Goal: Task Accomplishment & Management: Manage account settings

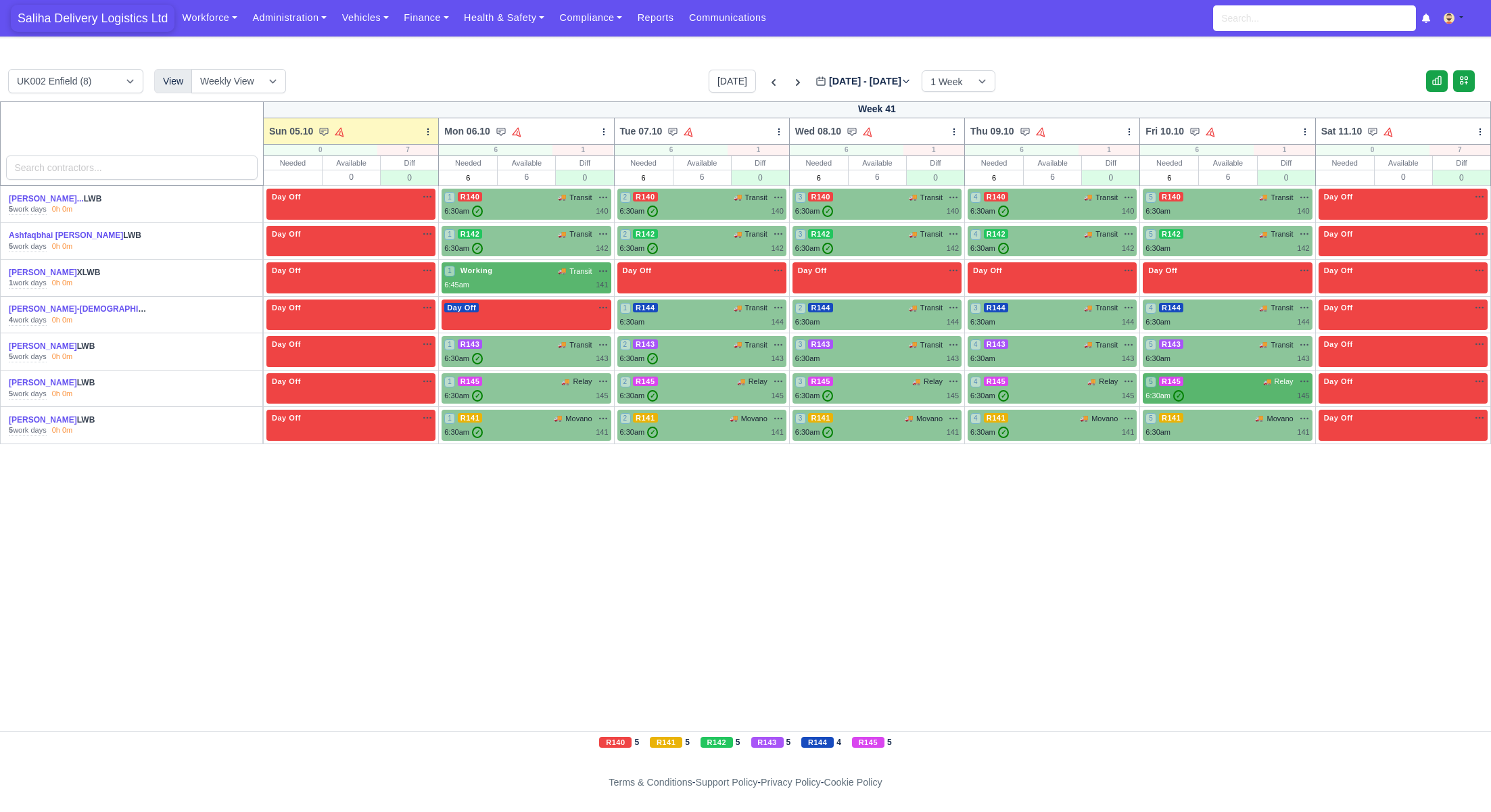
click at [84, 22] on span "Saliha Delivery Logistics Ltd" at bounding box center [92, 18] width 163 height 27
click at [1350, 175] on input "text" at bounding box center [1344, 178] width 57 height 14
type input "0"
click at [309, 179] on input "text" at bounding box center [293, 178] width 57 height 14
type input "0"
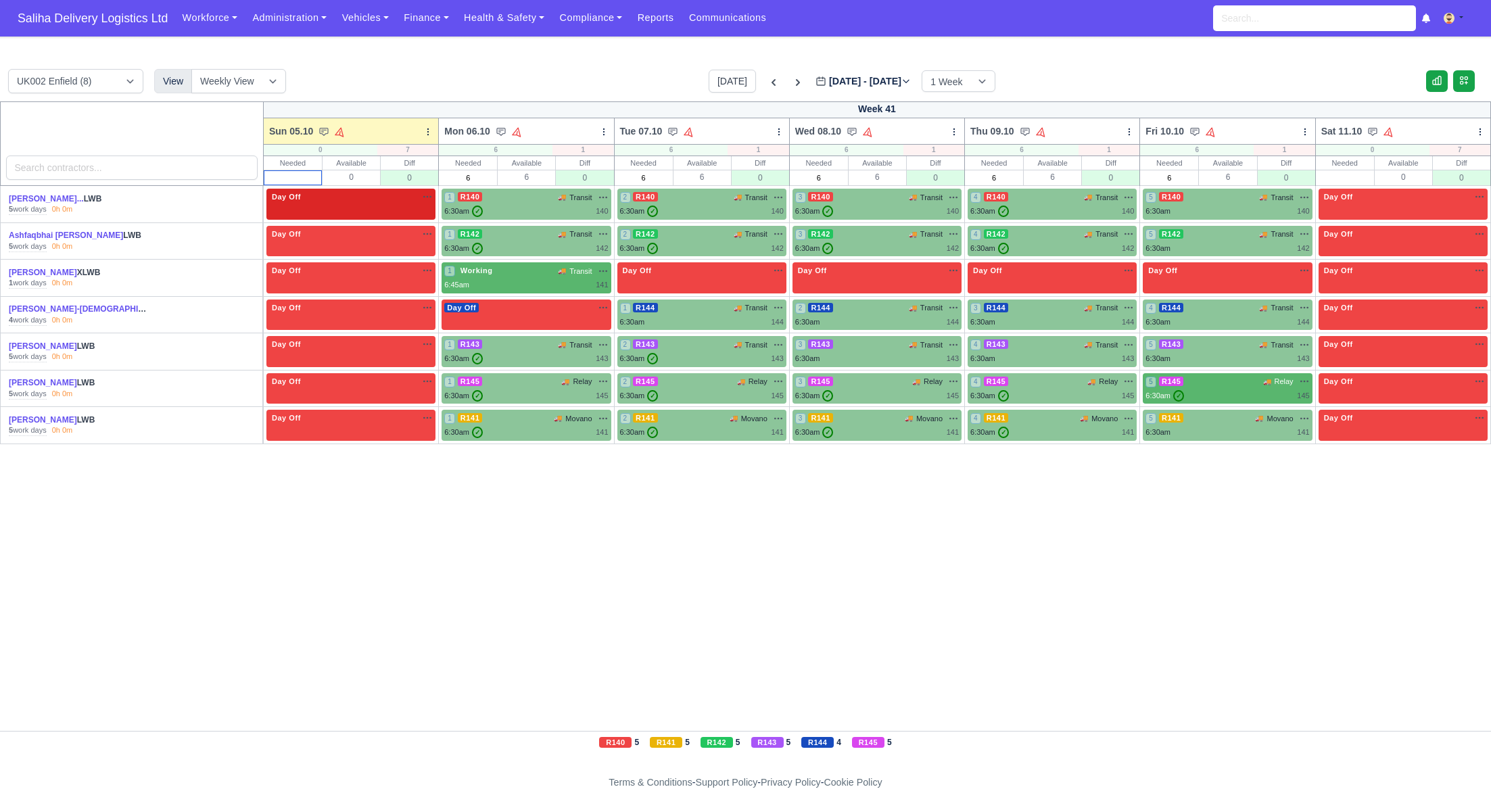
type input "-"
type input "0"
click at [115, 169] on input "search" at bounding box center [132, 167] width 252 height 25
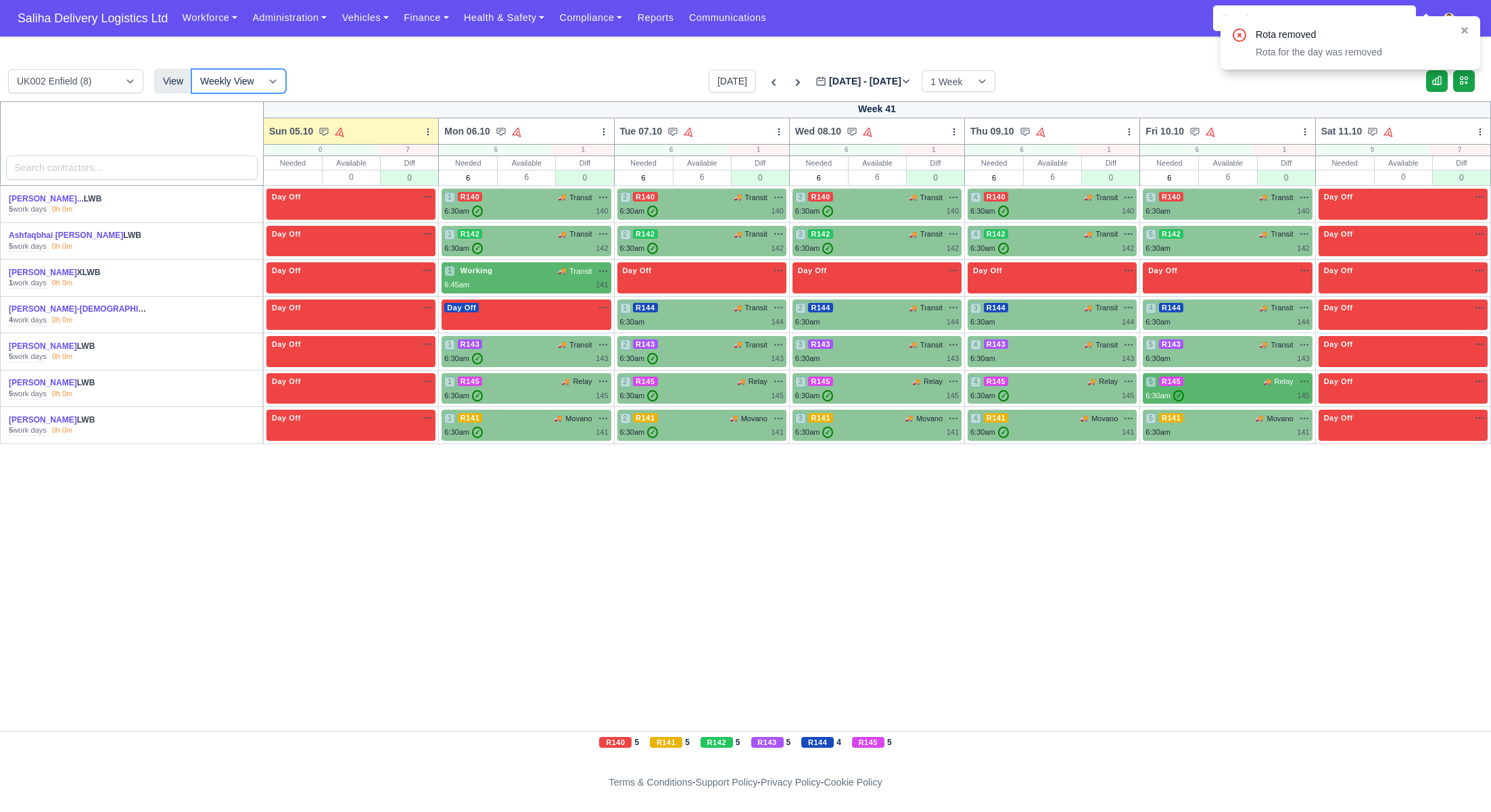
click at [284, 83] on select "Weekly View Wave times Daily Roster" at bounding box center [238, 81] width 95 height 25
select select "roster"
click at [191, 69] on select "Weekly View Wave times Daily Roster" at bounding box center [238, 81] width 95 height 25
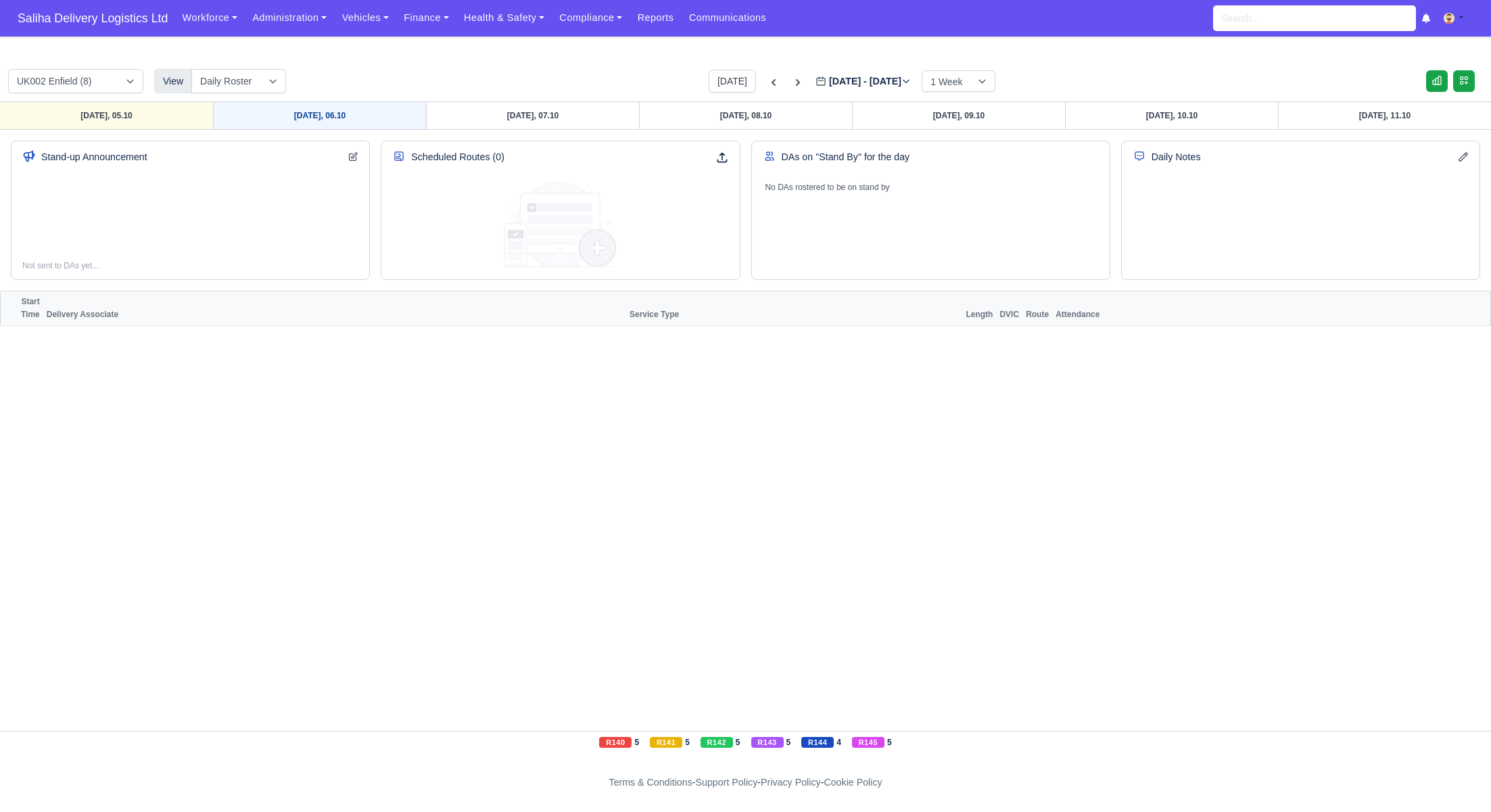
click at [347, 127] on link "Monday, 06.10" at bounding box center [319, 116] width 213 height 27
type input "2025-10-06"
select select "15"
select select "12"
select select "4"
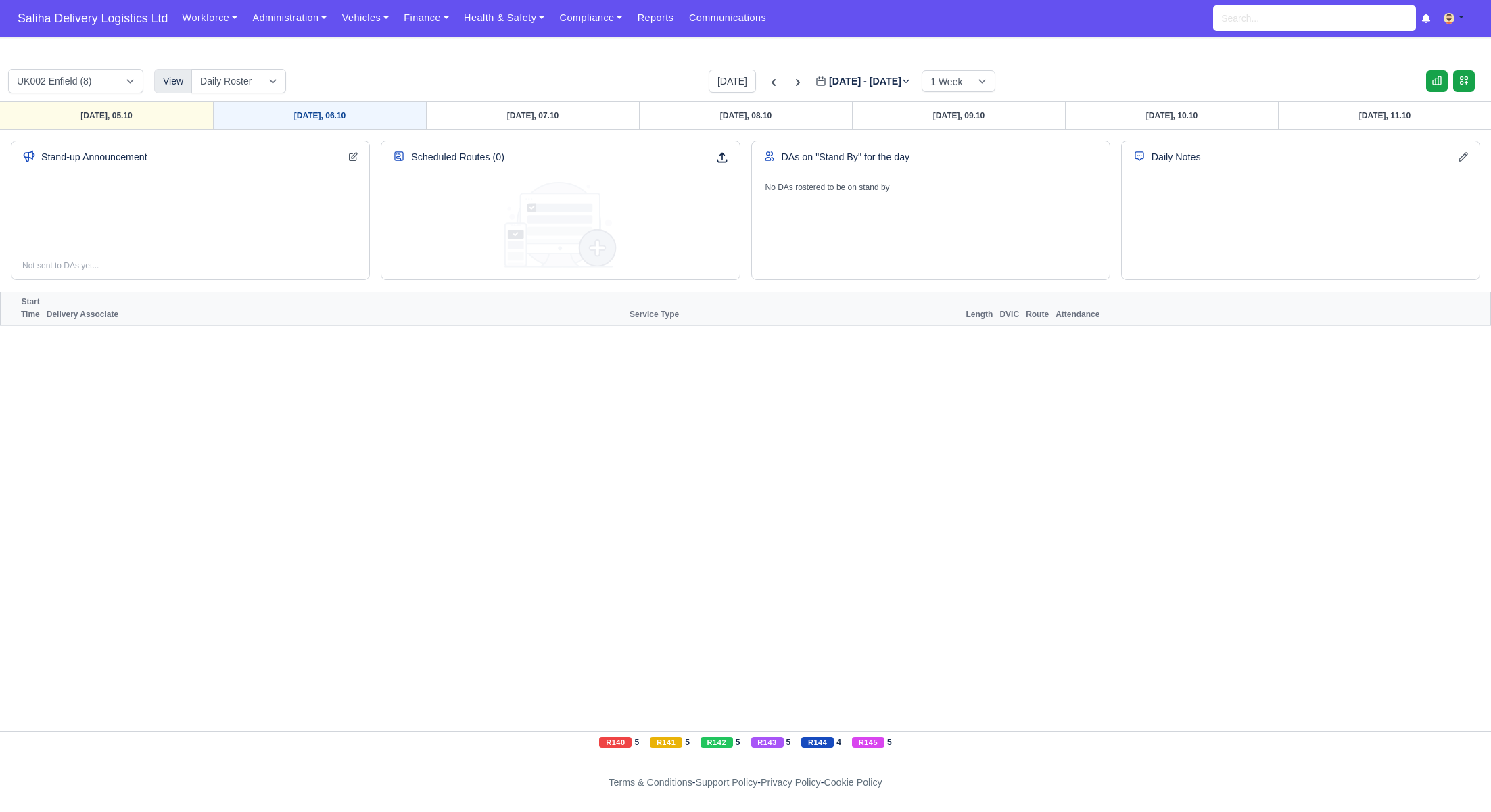
select select "17"
select select "1"
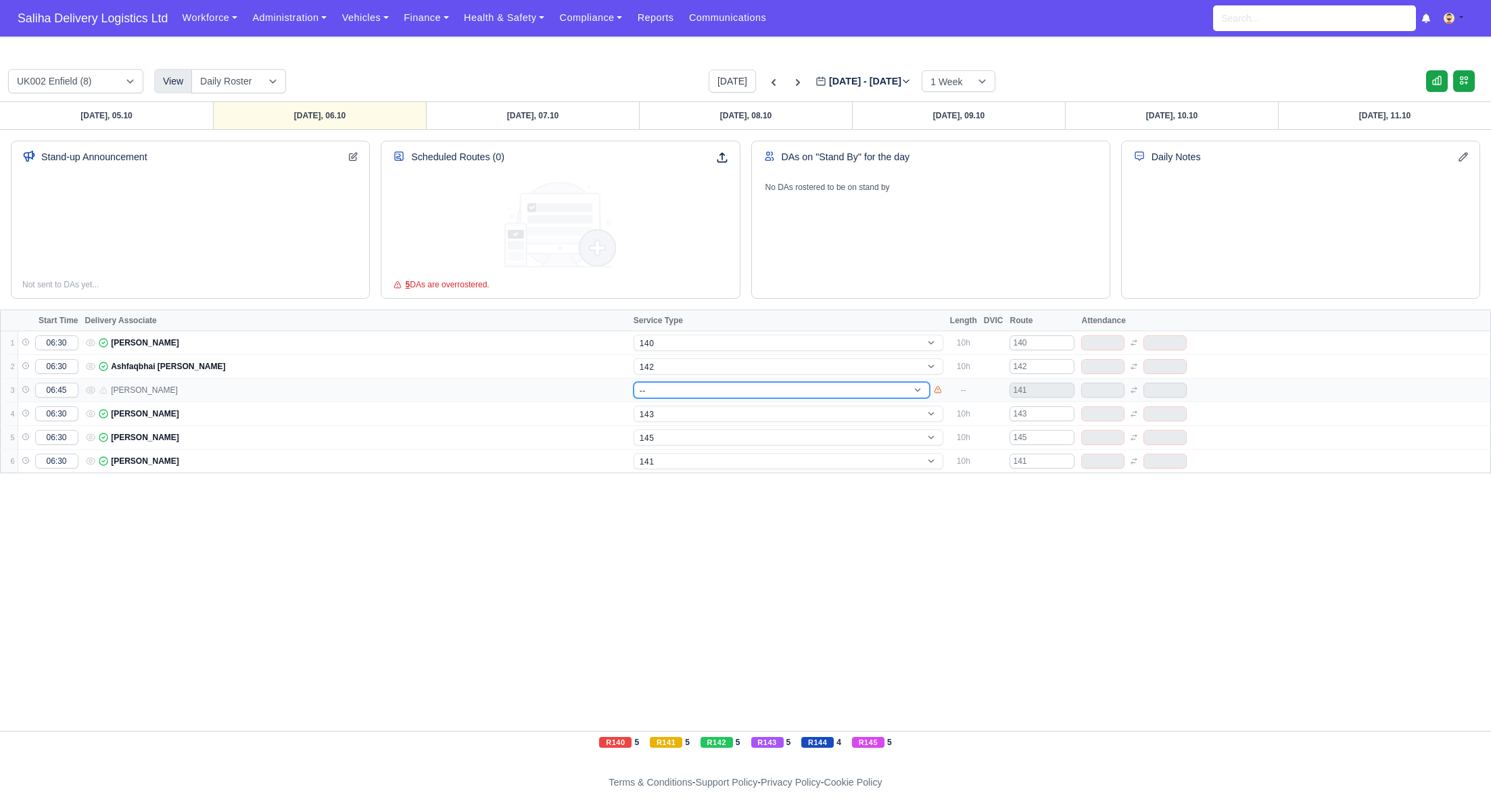
click at [666, 389] on select "-- 141 143 144 AdHoc 142 140 Supervisor 145" at bounding box center [781, 390] width 296 height 16
select select "1"
click at [634, 382] on select "-- 141 143 144 AdHoc 142 140 Supervisor 145" at bounding box center [781, 390] width 296 height 16
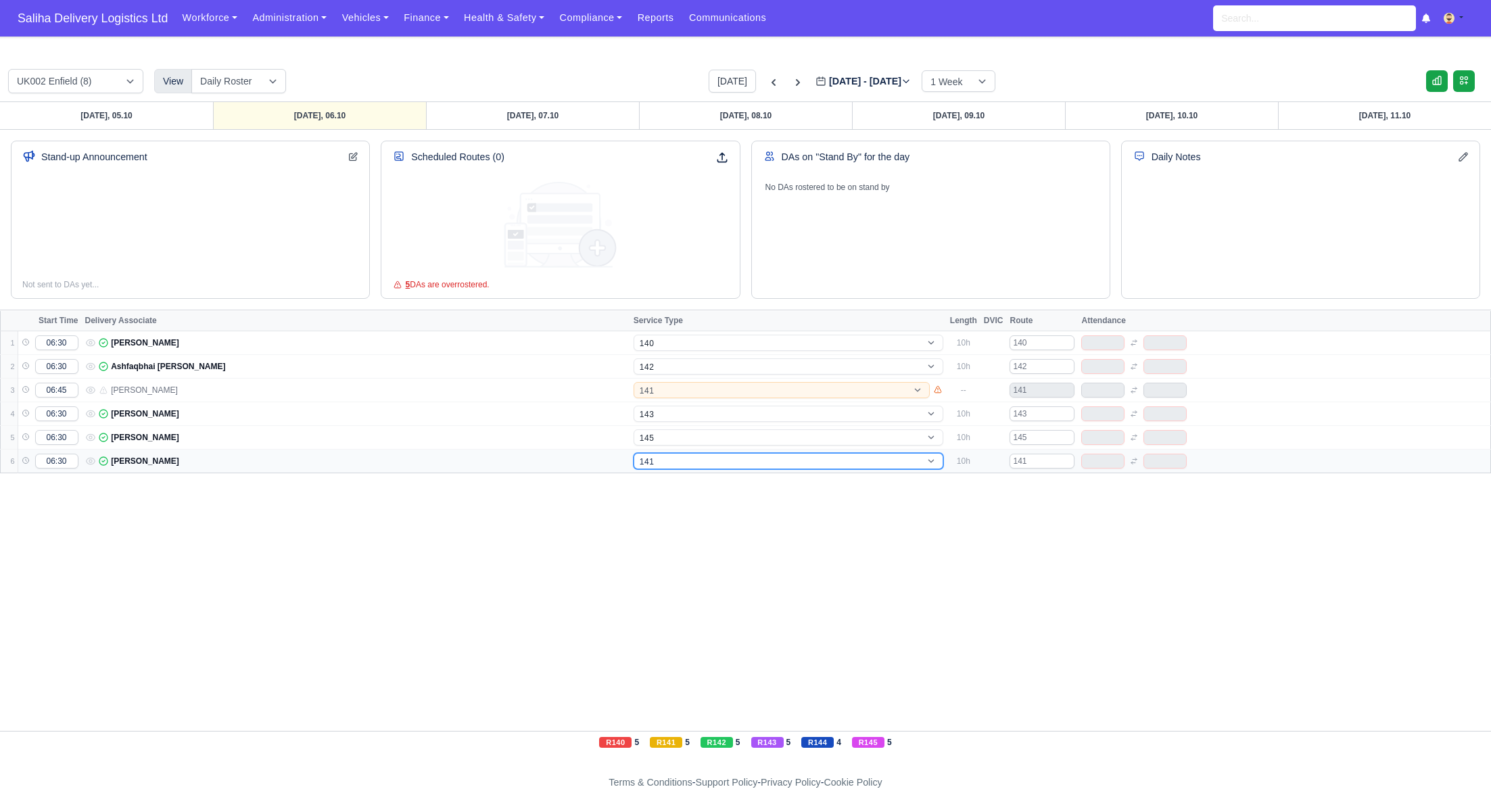
click at [664, 461] on select "-- 141 143 144 AdHoc 142 140 Supervisor 145" at bounding box center [789, 461] width 309 height 16
select select "1"
select select "5"
click at [634, 453] on select "-- 141 143 144 AdHoc 142 140 Supervisor 145" at bounding box center [789, 461] width 309 height 16
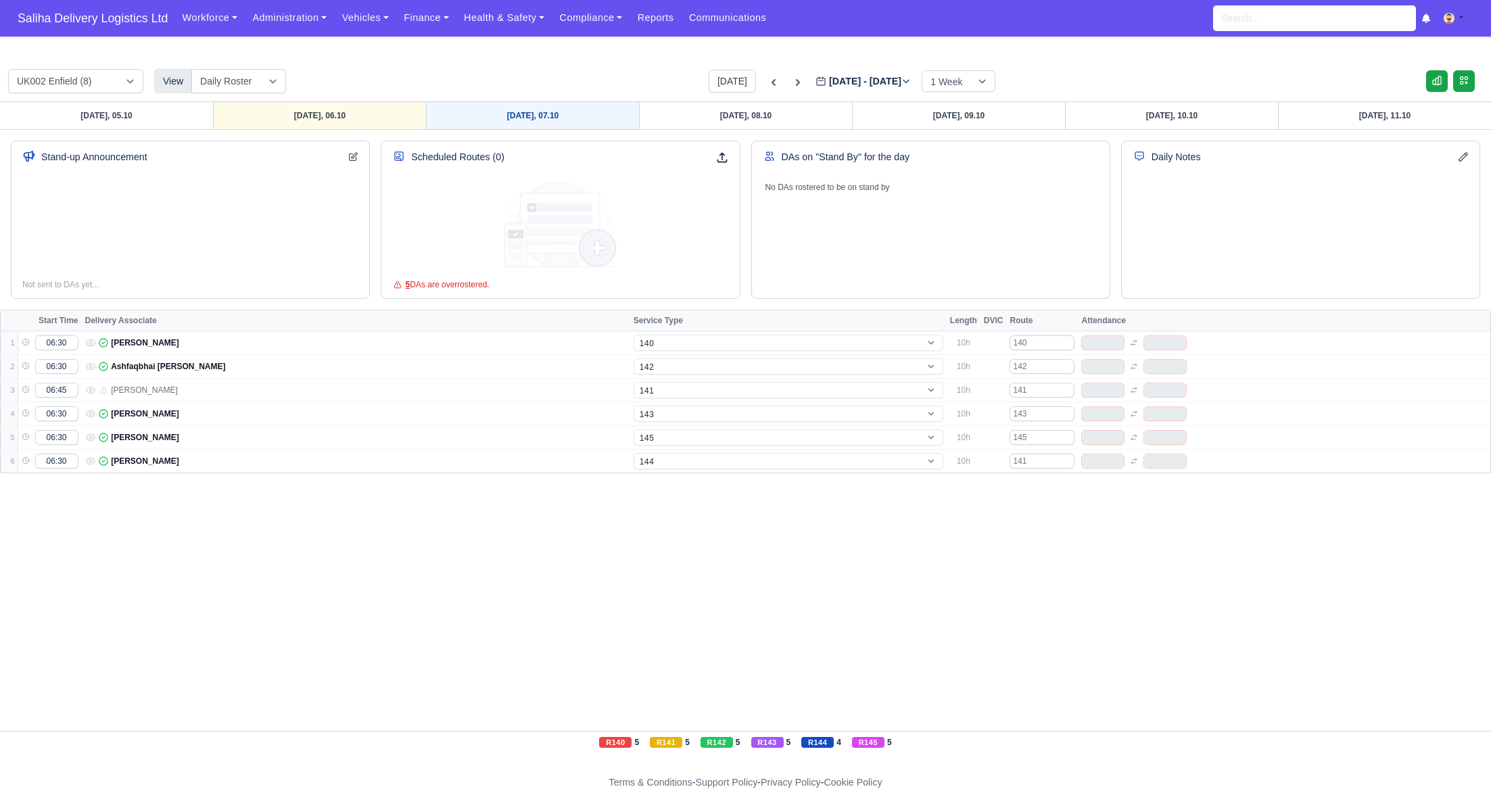
select select "5"
click at [541, 113] on link "Tuesday, 07.10" at bounding box center [532, 116] width 213 height 27
type input "2025-10-07"
select select "15"
select select "12"
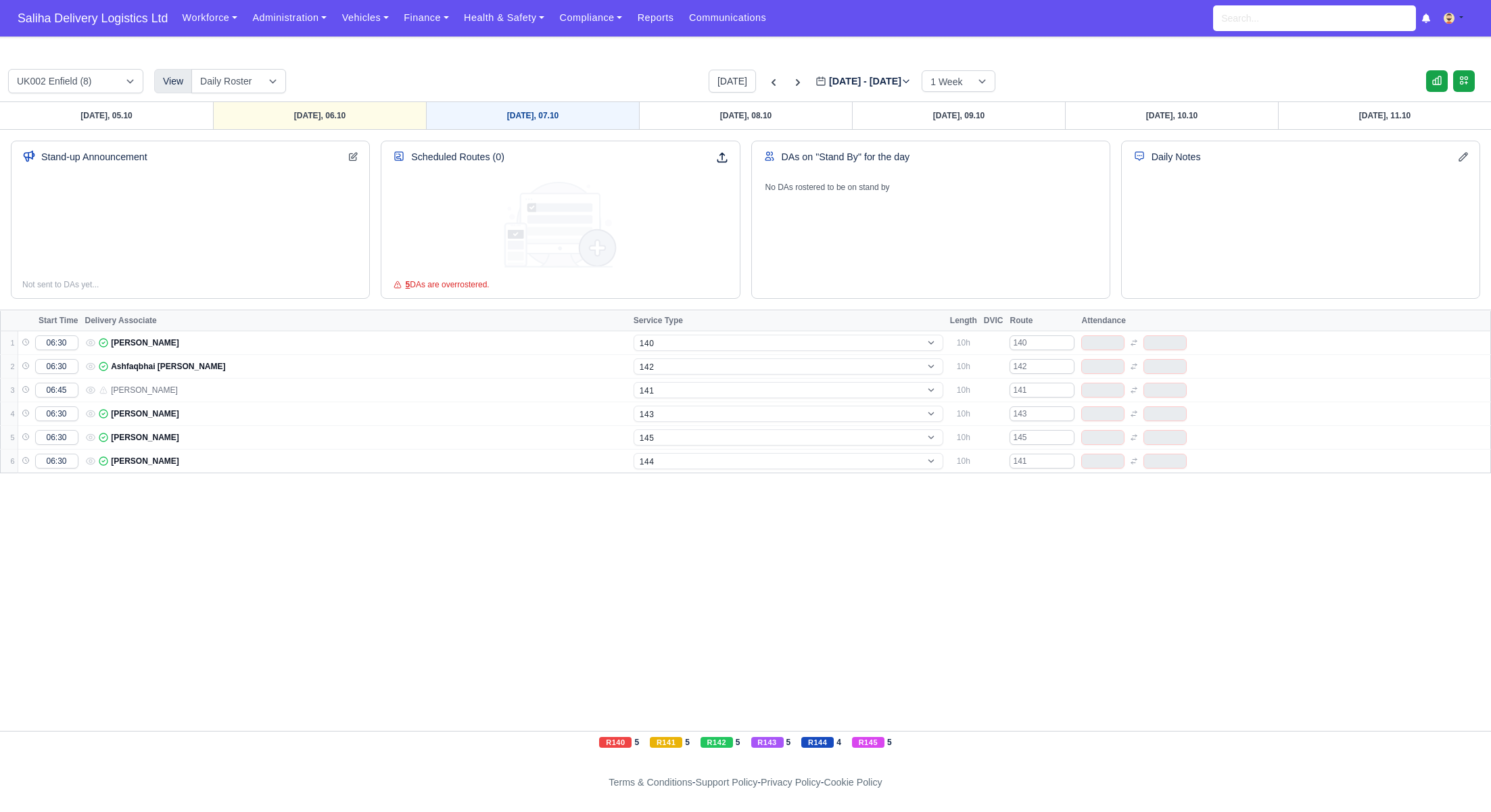
select select "5"
select select "4"
select select "17"
select select "1"
click at [791, 83] on icon at bounding box center [797, 82] width 14 height 14
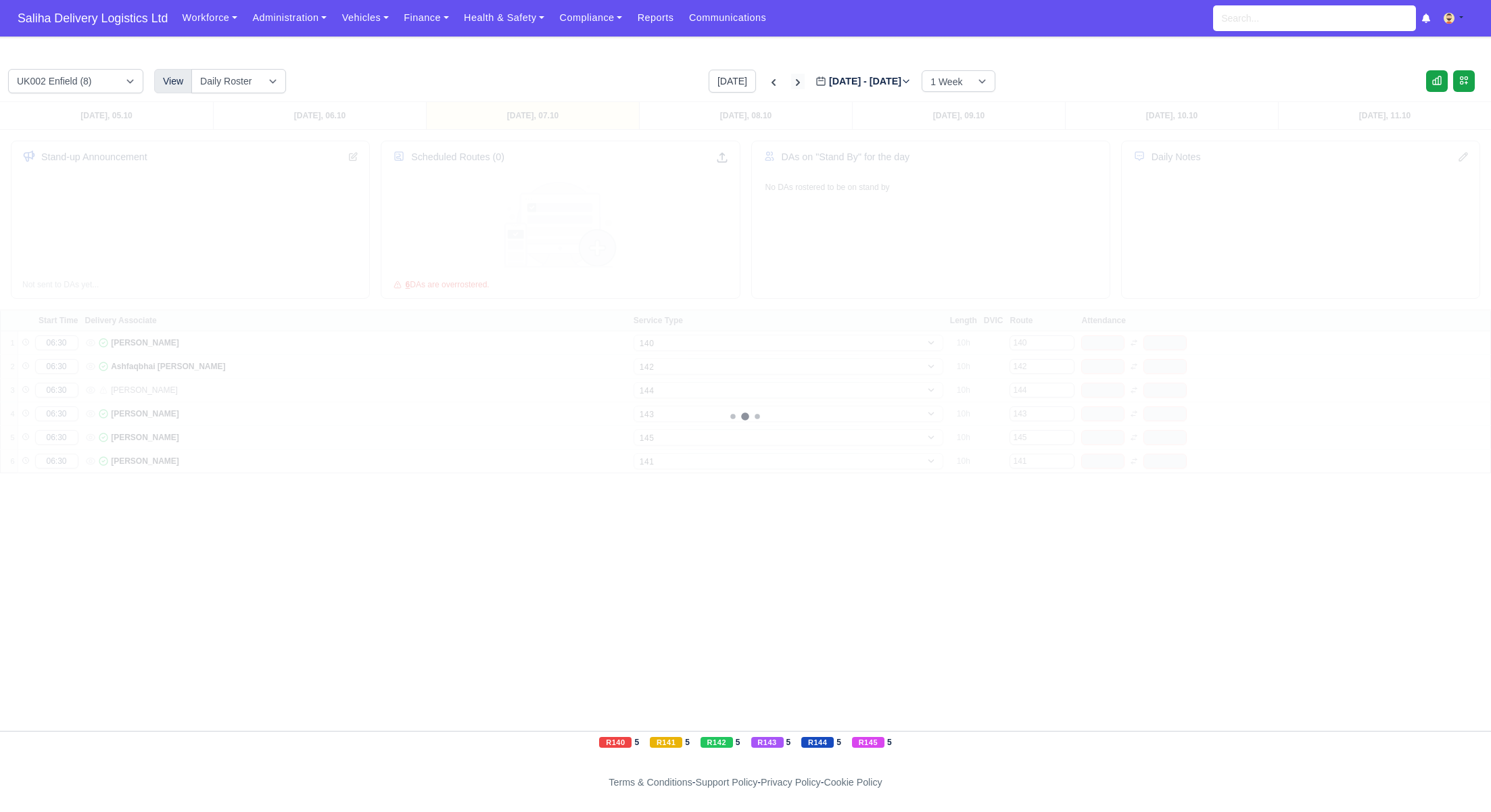
type input "2025-10-14"
select select "15"
select select "12"
select select "5"
select select "4"
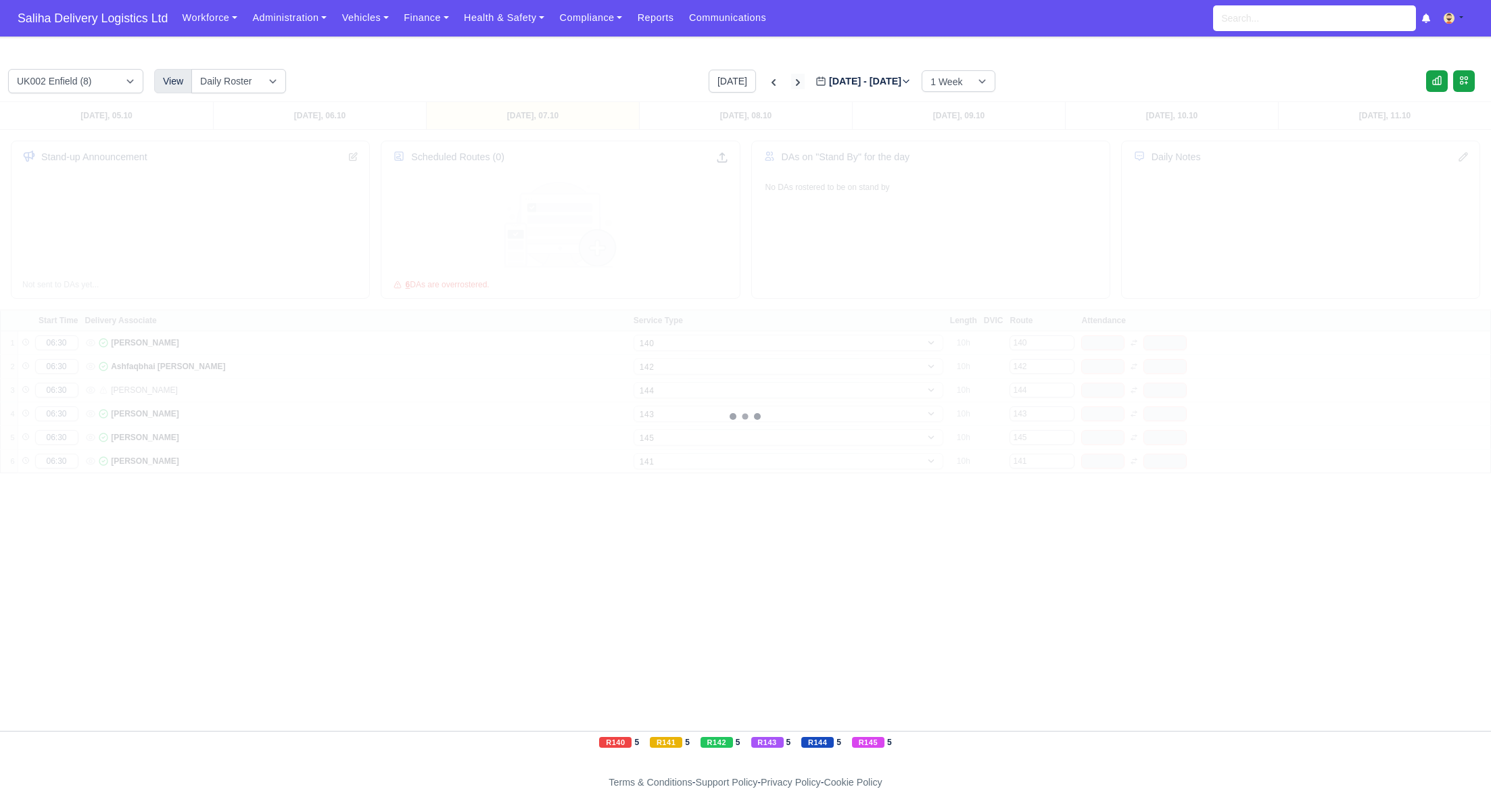
select select "17"
select select "1"
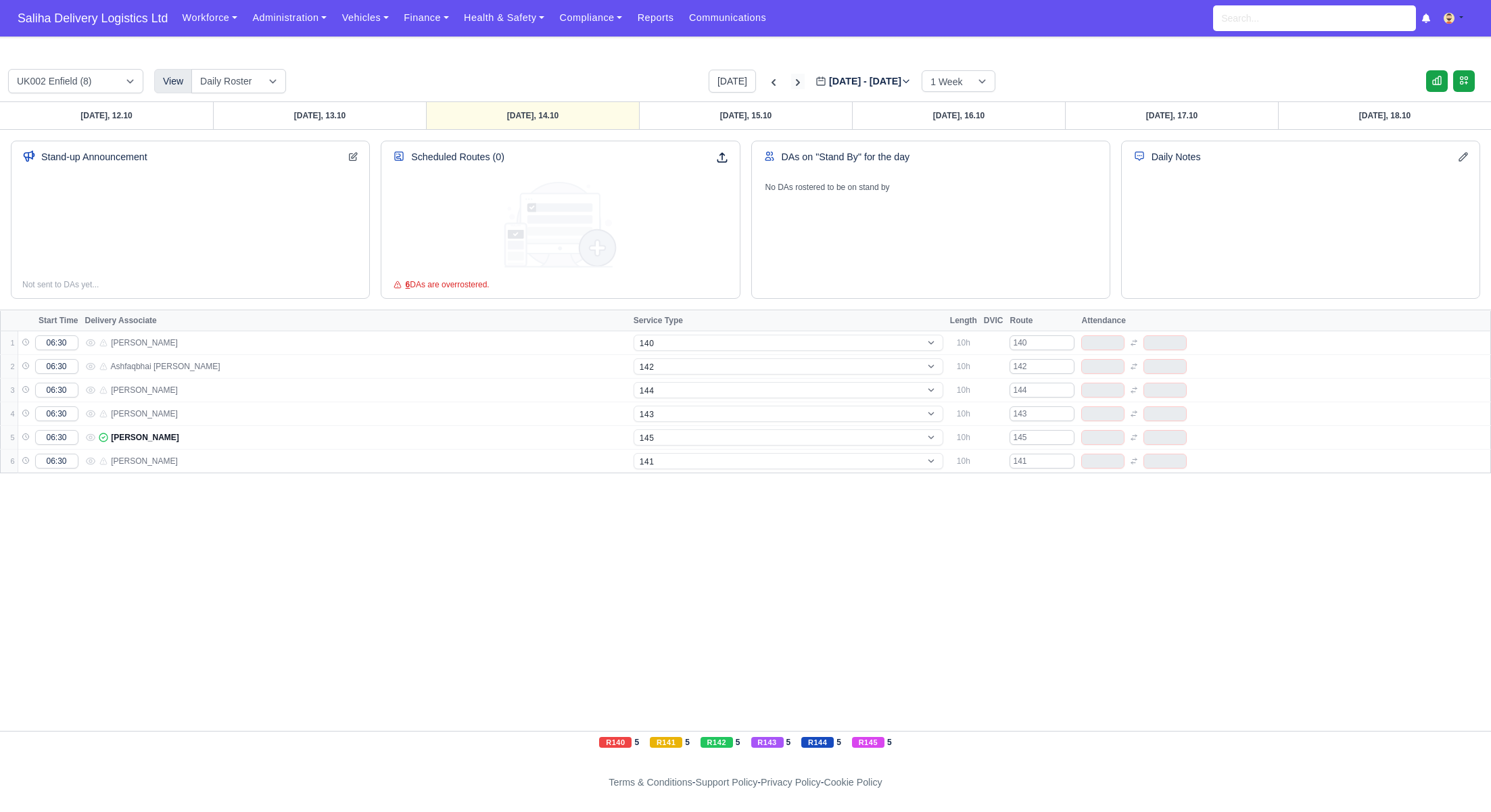
click at [791, 84] on icon at bounding box center [797, 82] width 14 height 14
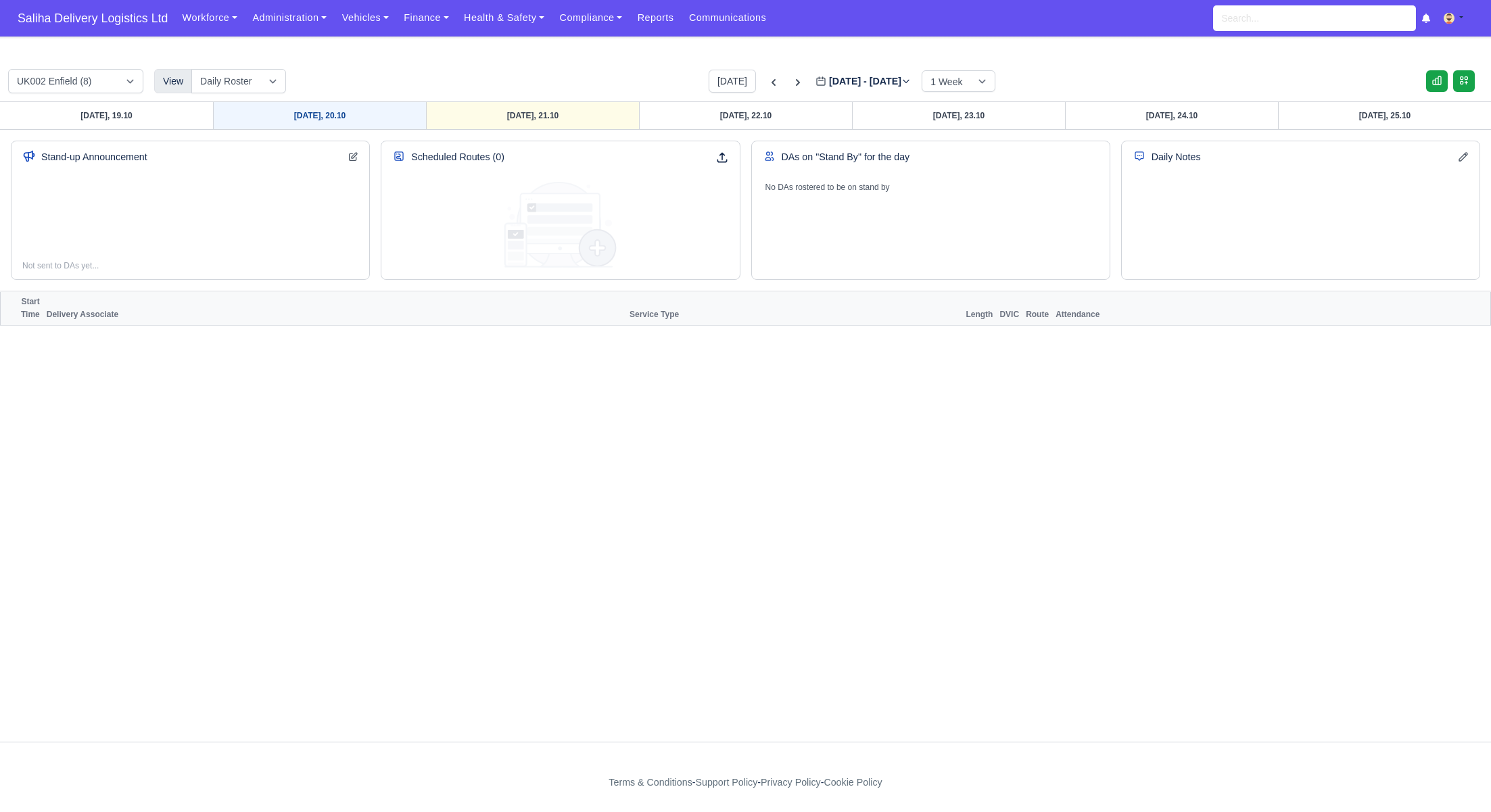
click at [343, 112] on link "Monday, 20.10" at bounding box center [319, 116] width 213 height 27
type input "2025-10-20"
click at [344, 116] on link "Monday, 20.10" at bounding box center [319, 116] width 213 height 27
click at [95, 20] on span "Saliha Delivery Logistics Ltd" at bounding box center [92, 18] width 163 height 27
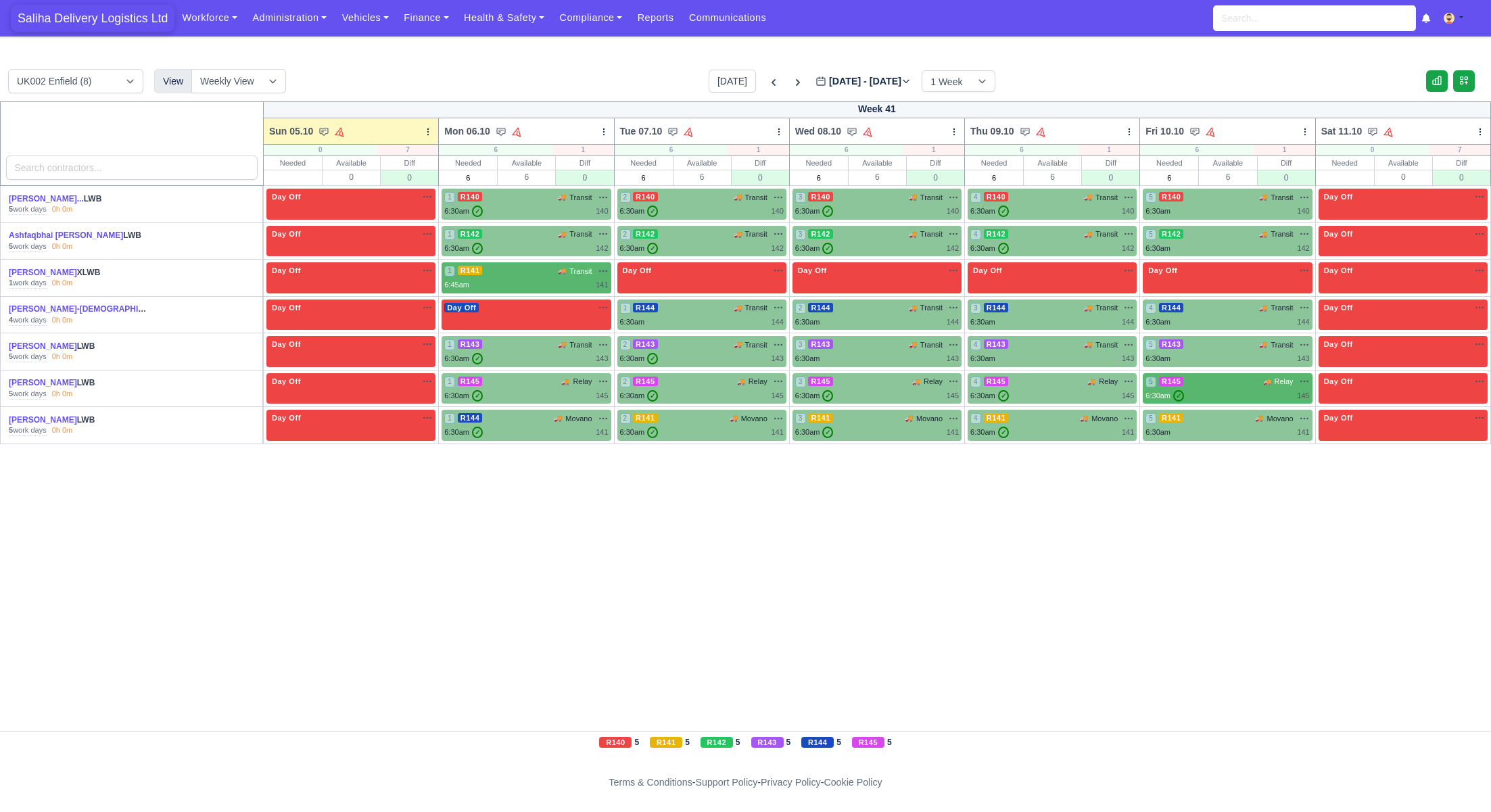
click at [124, 25] on span "Saliha Delivery Logistics Ltd" at bounding box center [92, 18] width 163 height 27
